Goal: Transaction & Acquisition: Purchase product/service

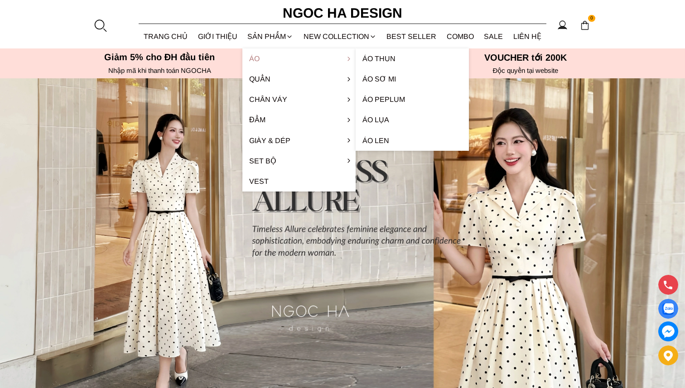
click at [272, 59] on link "Áo" at bounding box center [298, 58] width 113 height 20
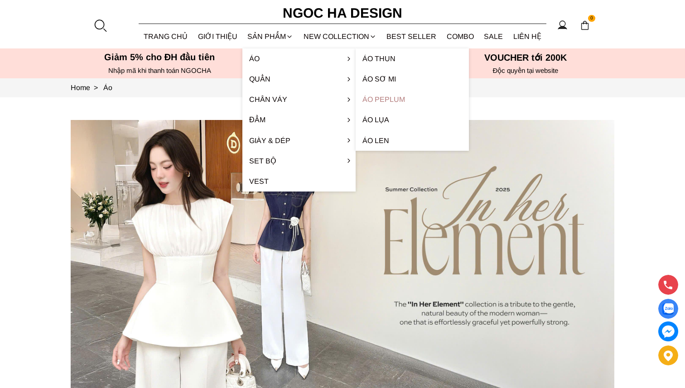
click at [385, 101] on link "Áo Peplum" at bounding box center [412, 99] width 113 height 20
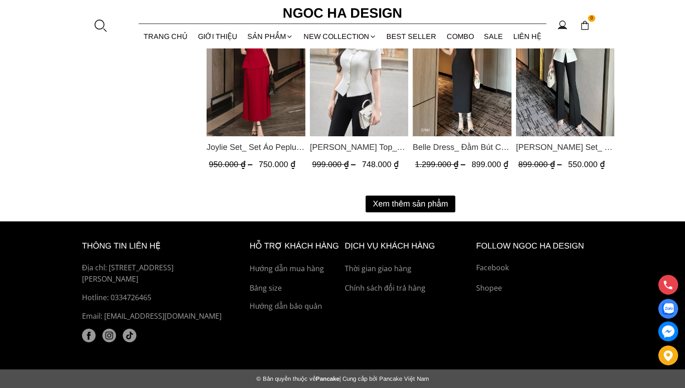
scroll to position [1206, 0]
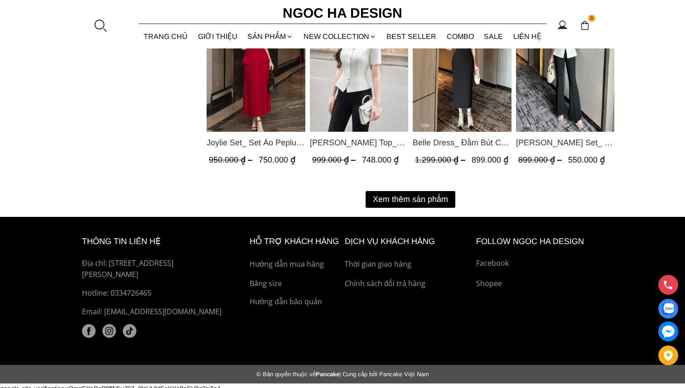
click at [395, 201] on button "Xem thêm sản phẩm" at bounding box center [411, 199] width 90 height 17
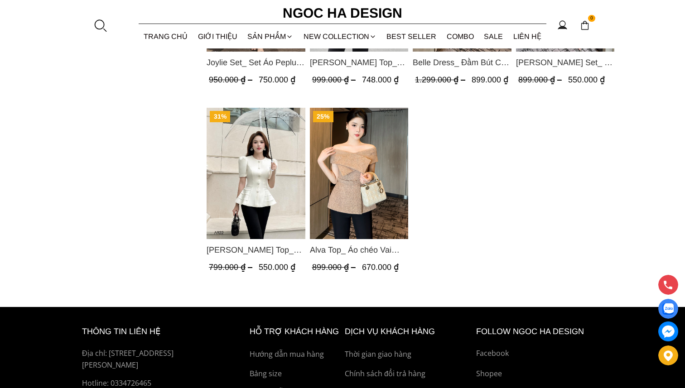
scroll to position [1279, 0]
